Goal: Task Accomplishment & Management: Use online tool/utility

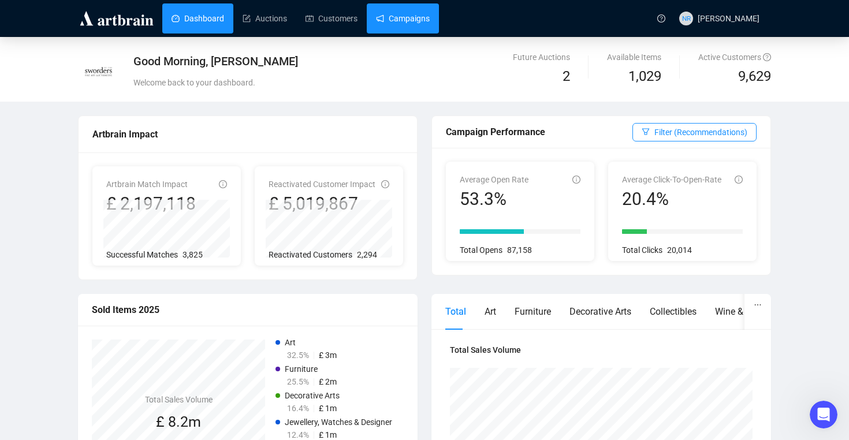
click at [404, 18] on link "Campaigns" at bounding box center [403, 18] width 54 height 30
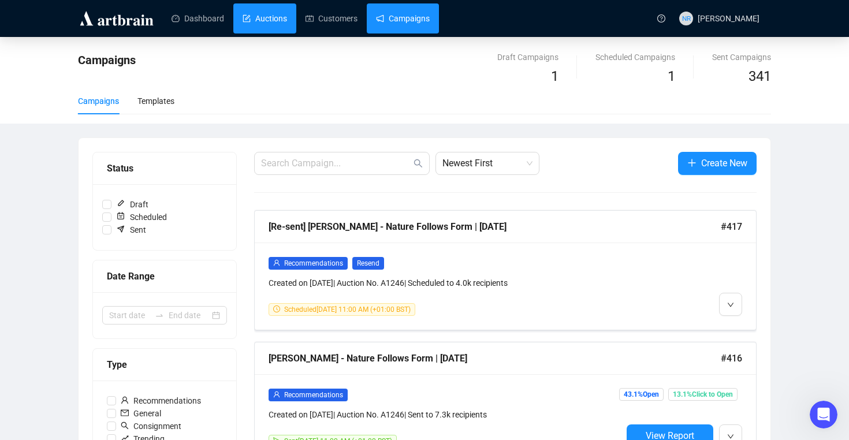
click at [272, 17] on link "Auctions" at bounding box center [264, 18] width 44 height 30
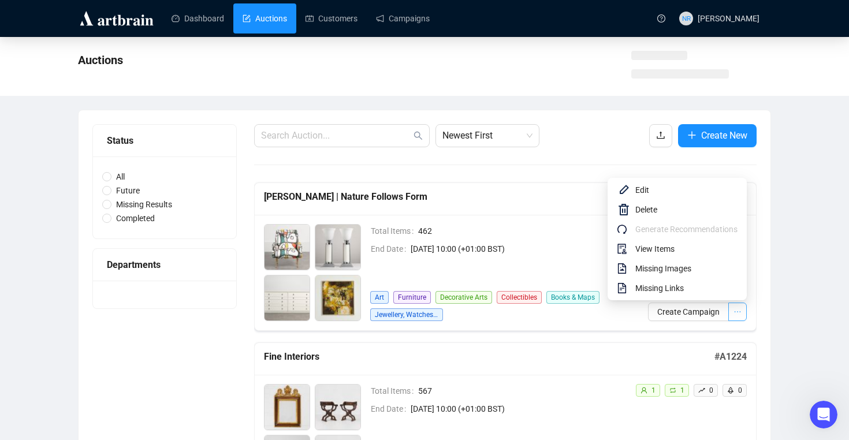
click at [736, 315] on icon "ellipsis" at bounding box center [737, 312] width 8 height 8
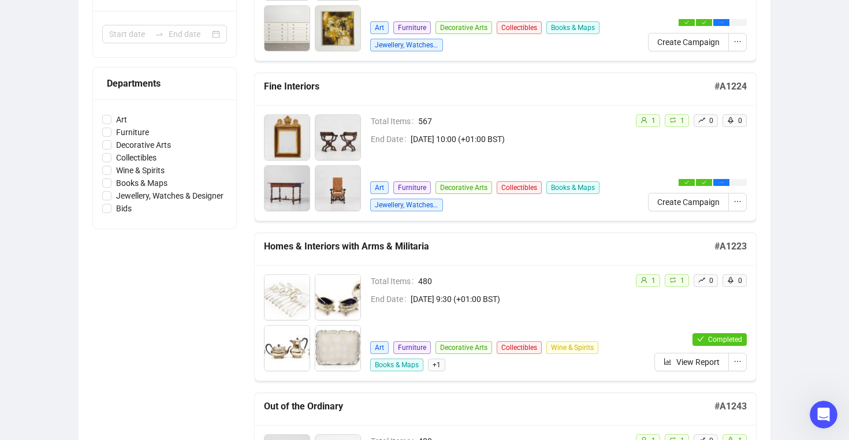
scroll to position [272, 0]
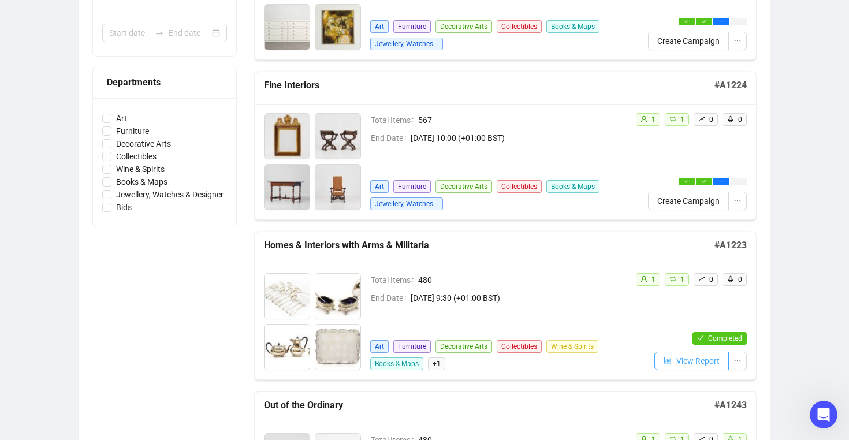
click at [691, 361] on span "View Report" at bounding box center [697, 360] width 43 height 13
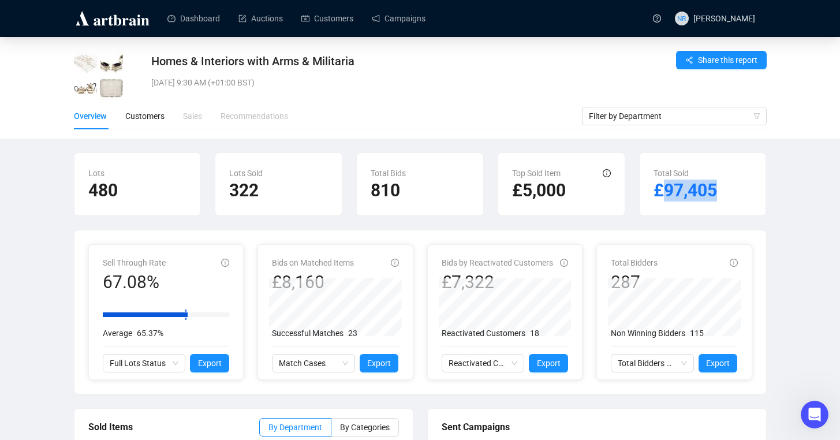
drag, startPoint x: 662, startPoint y: 191, endPoint x: 723, endPoint y: 195, distance: 61.3
click at [723, 195] on h2 "£97,405" at bounding box center [703, 191] width 99 height 22
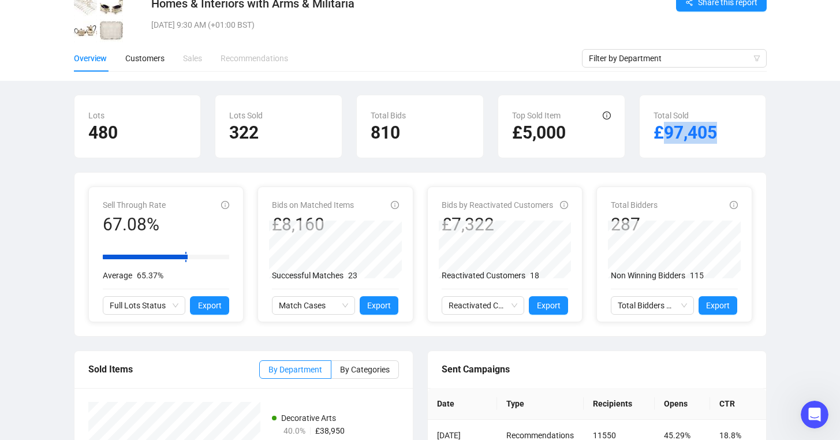
scroll to position [66, 0]
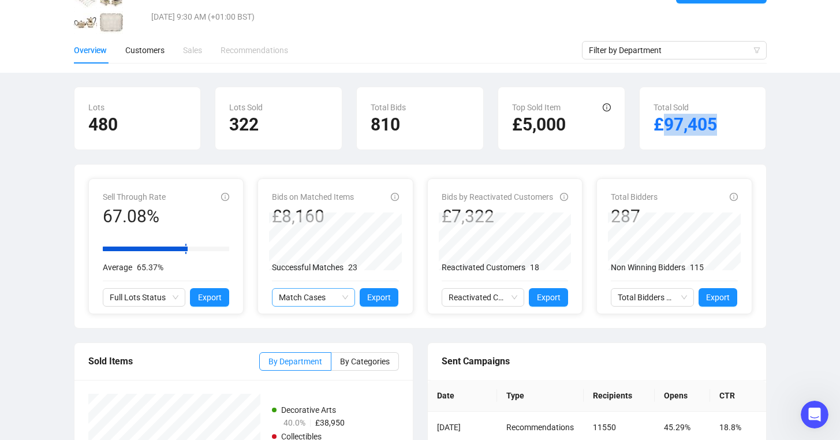
click at [343, 300] on span "Match Cases" at bounding box center [313, 297] width 69 height 17
drag, startPoint x: 370, startPoint y: 299, endPoint x: 425, endPoint y: 311, distance: 56.2
click at [384, 305] on button "Export" at bounding box center [379, 297] width 39 height 18
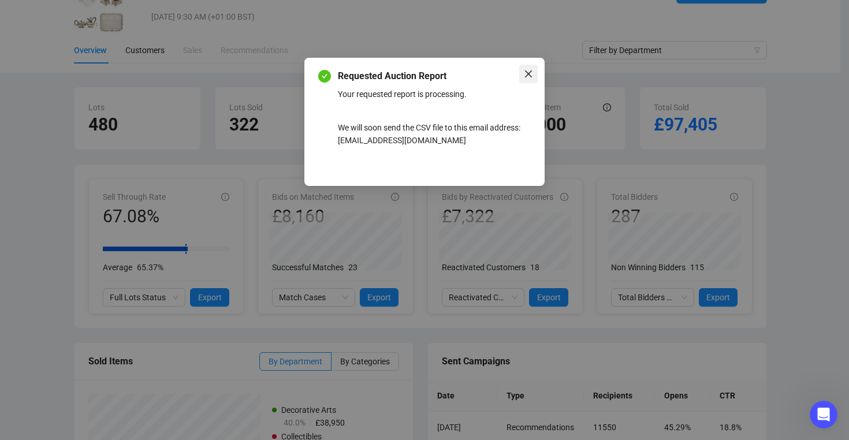
click at [530, 73] on icon "close" at bounding box center [528, 73] width 9 height 9
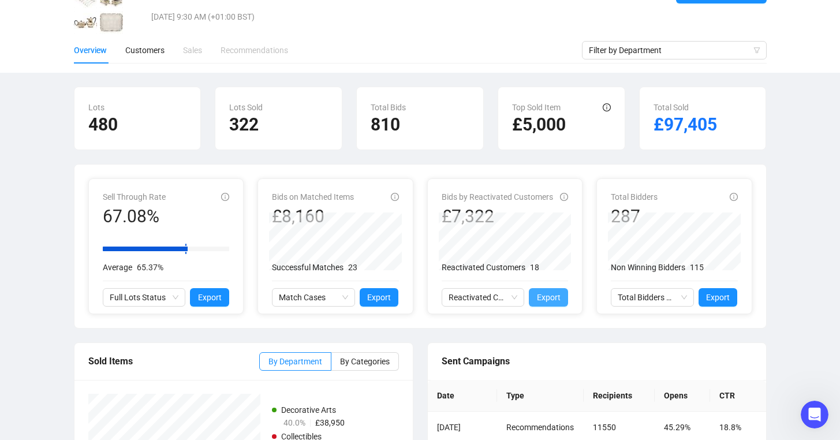
click at [551, 298] on span "Export" at bounding box center [549, 297] width 24 height 13
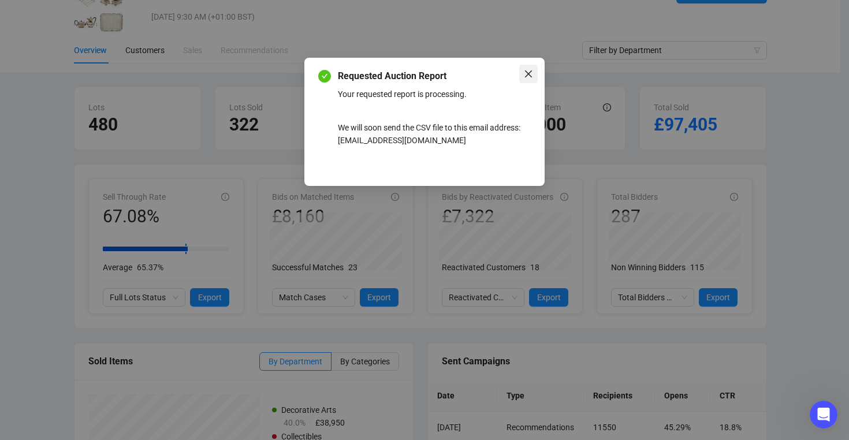
click at [527, 72] on icon "close" at bounding box center [528, 73] width 7 height 7
